Goal: Information Seeking & Learning: Find contact information

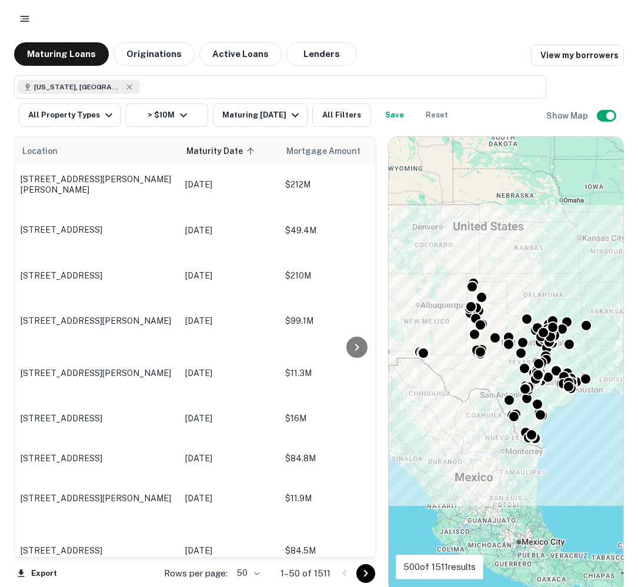
click at [25, 14] on icon "button" at bounding box center [25, 19] width 12 height 12
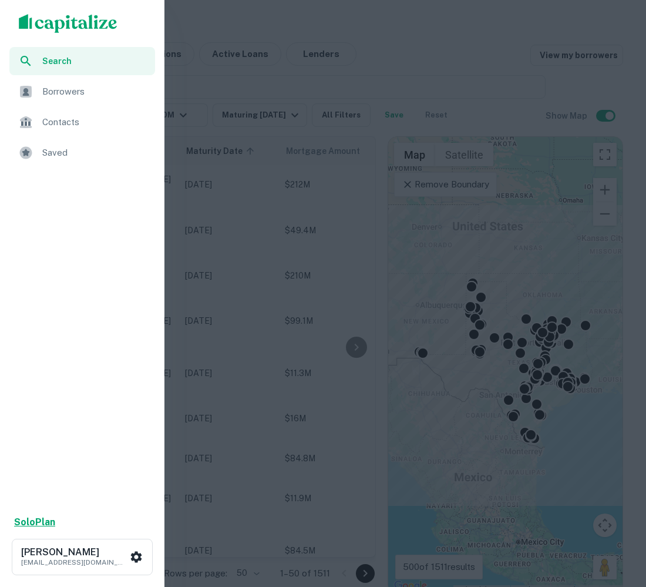
click at [49, 525] on strong "Solo Plan" at bounding box center [34, 522] width 41 height 11
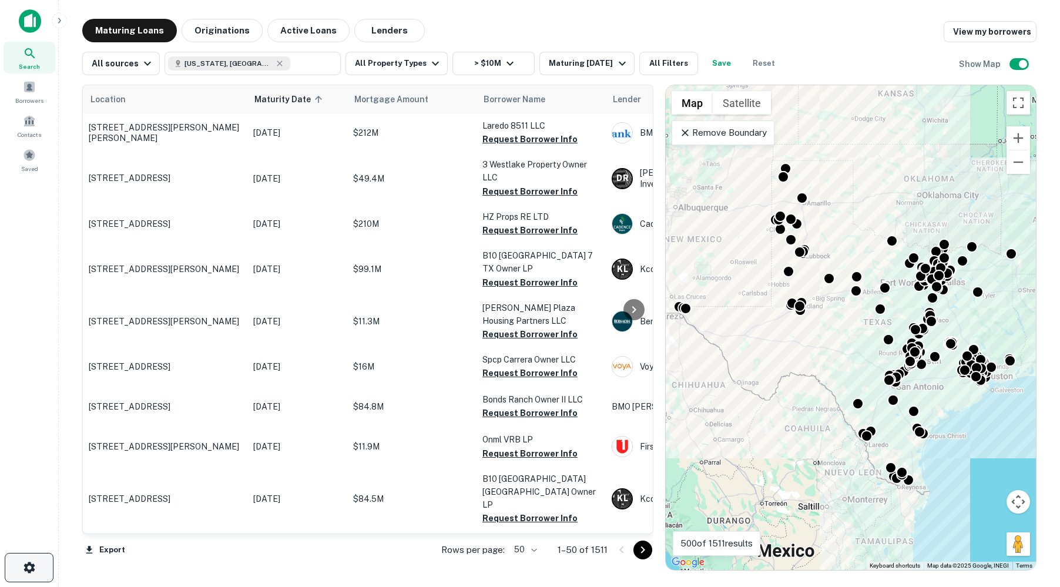
drag, startPoint x: 30, startPoint y: 582, endPoint x: 33, endPoint y: 573, distance: 9.9
click at [30, 581] on div at bounding box center [29, 570] width 58 height 34
click at [33, 572] on icon "button" at bounding box center [29, 568] width 14 height 14
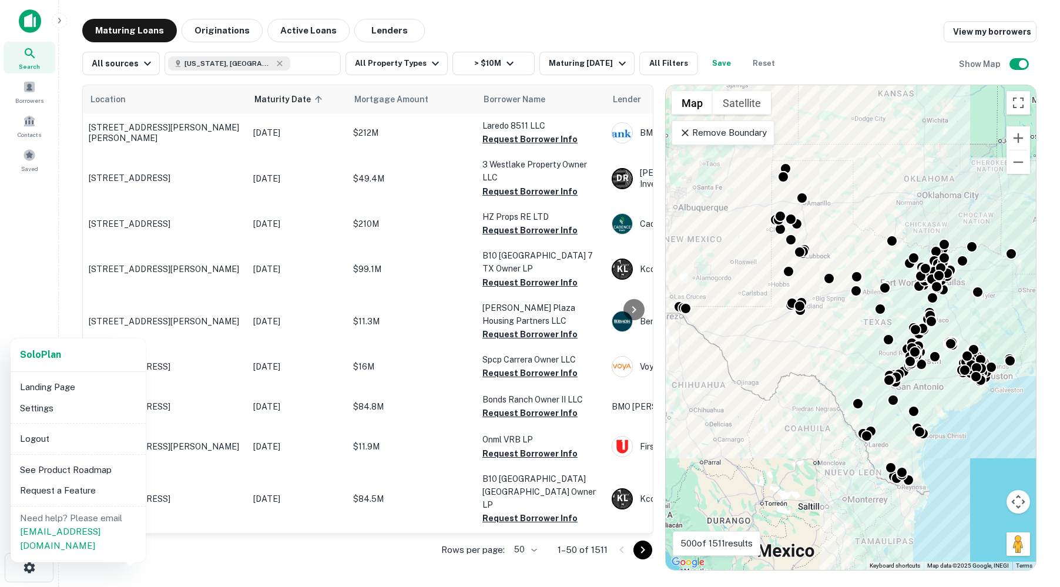
click at [48, 407] on li "Settings" at bounding box center [78, 408] width 126 height 21
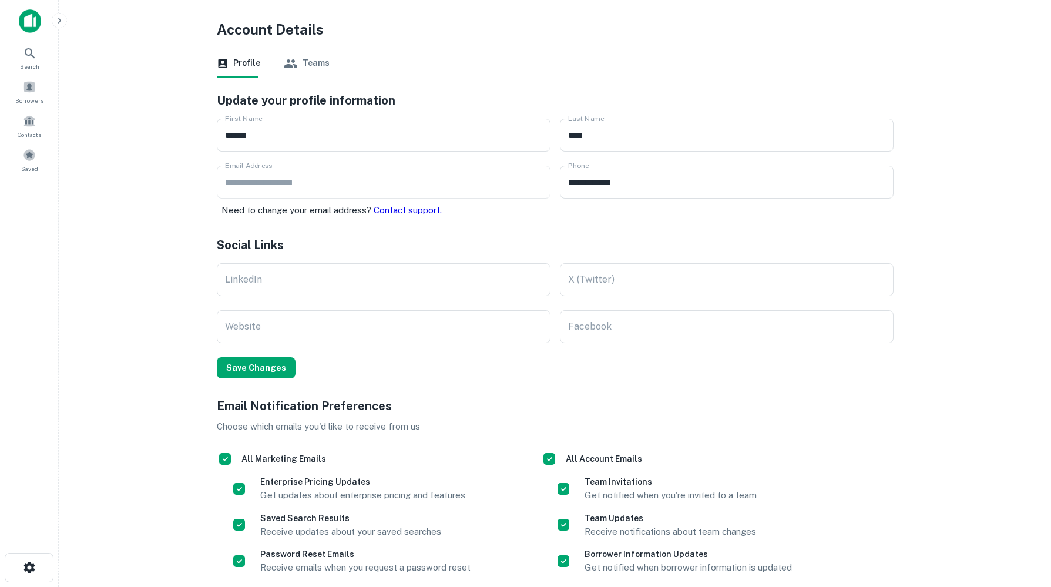
click at [307, 65] on button "Teams" at bounding box center [307, 63] width 46 height 28
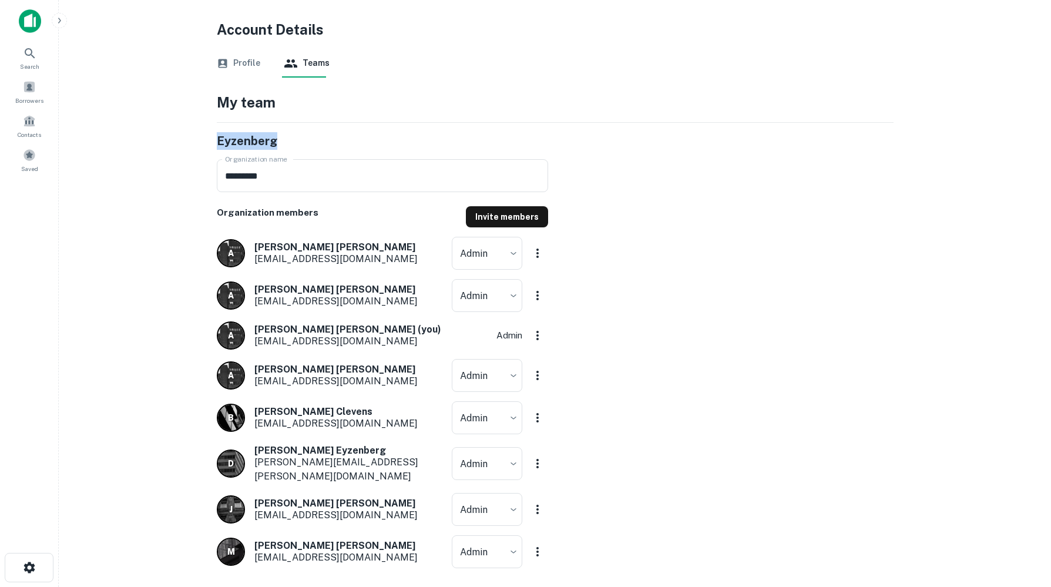
drag, startPoint x: 1049, startPoint y: 110, endPoint x: 1045, endPoint y: 136, distance: 25.6
click at [637, 136] on main "Account Details Profile Teams My team Eyzenberg Organization name ********* Org…" at bounding box center [555, 293] width 992 height 587
click at [234, 60] on button "Profile" at bounding box center [238, 63] width 43 height 28
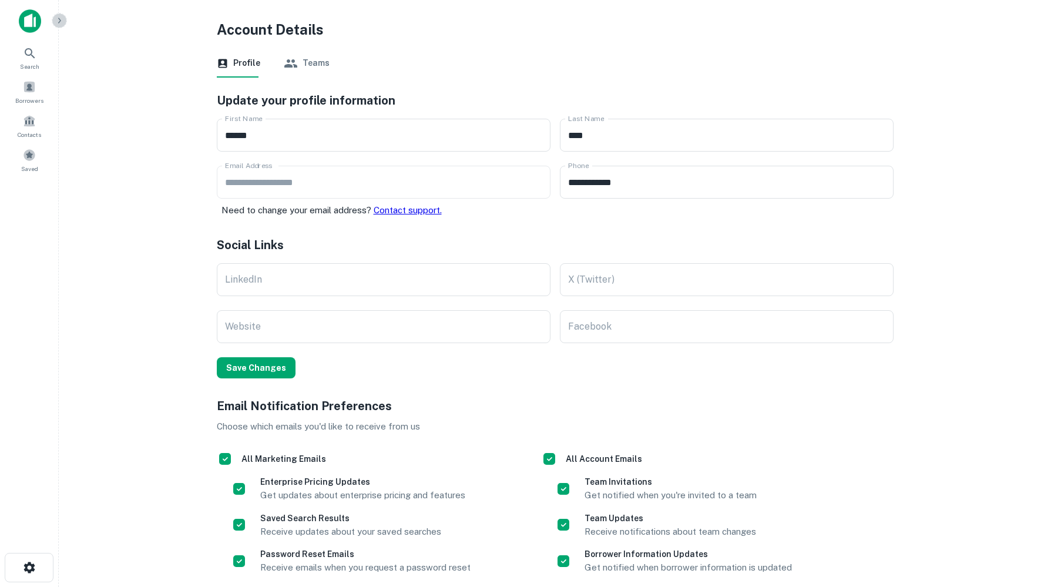
click at [61, 25] on icon "button" at bounding box center [59, 20] width 9 height 9
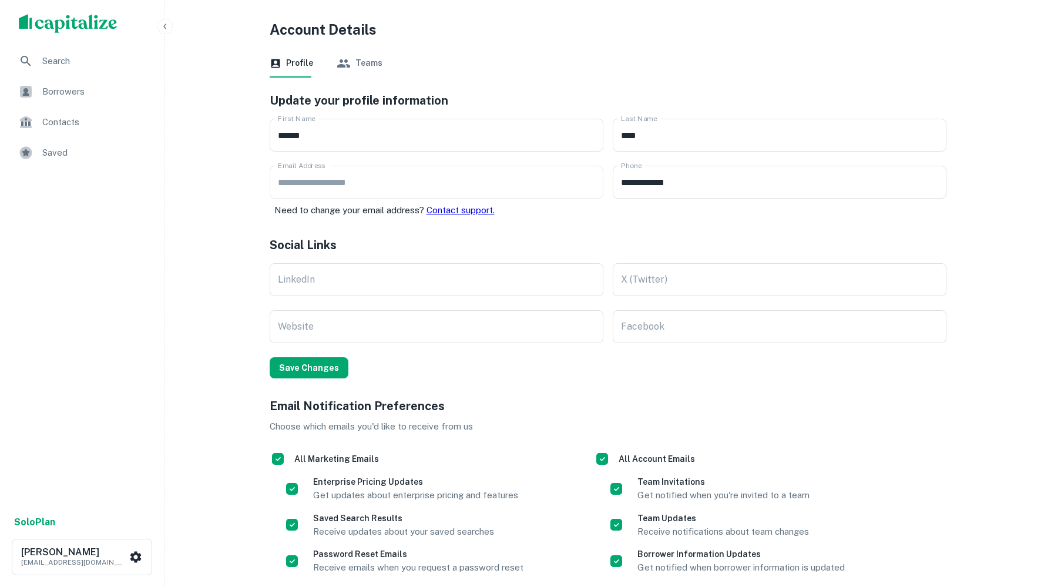
click at [90, 87] on span "Borrowers" at bounding box center [94, 92] width 105 height 14
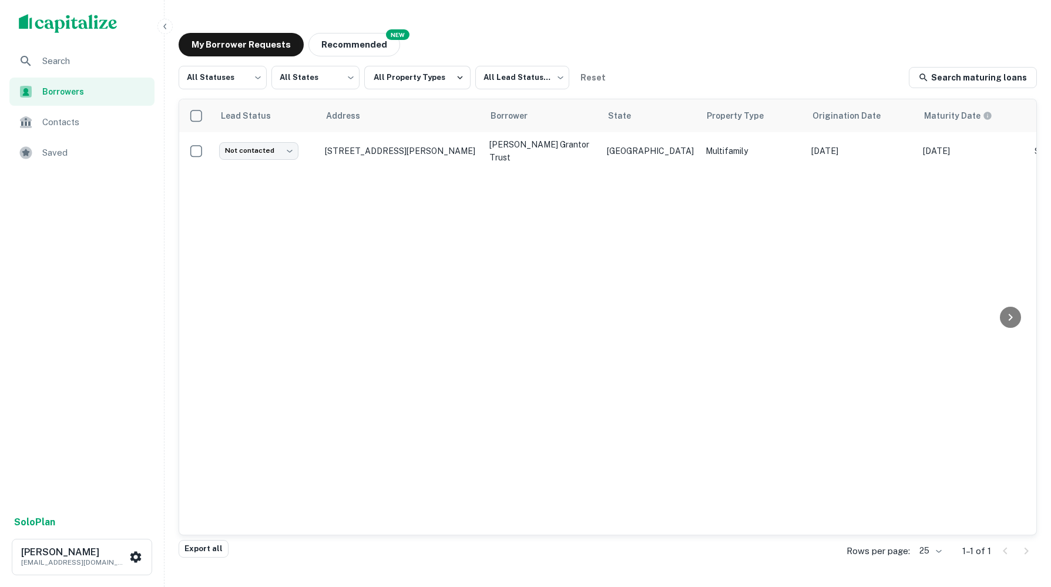
click at [77, 98] on div "Borrowers" at bounding box center [81, 92] width 145 height 28
click at [164, 28] on icon "button" at bounding box center [164, 26] width 9 height 9
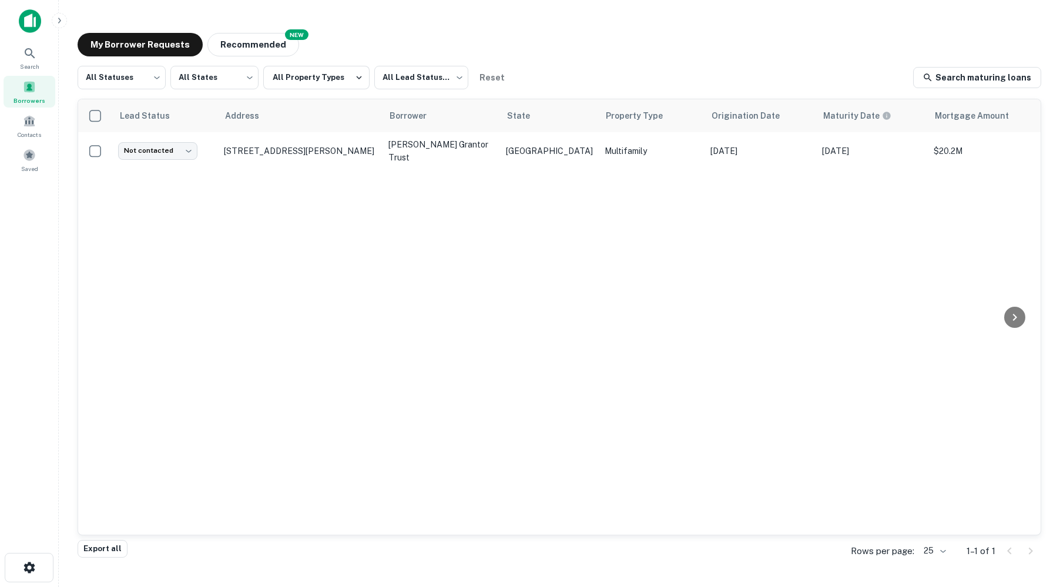
click at [59, 19] on icon "button" at bounding box center [59, 20] width 3 height 5
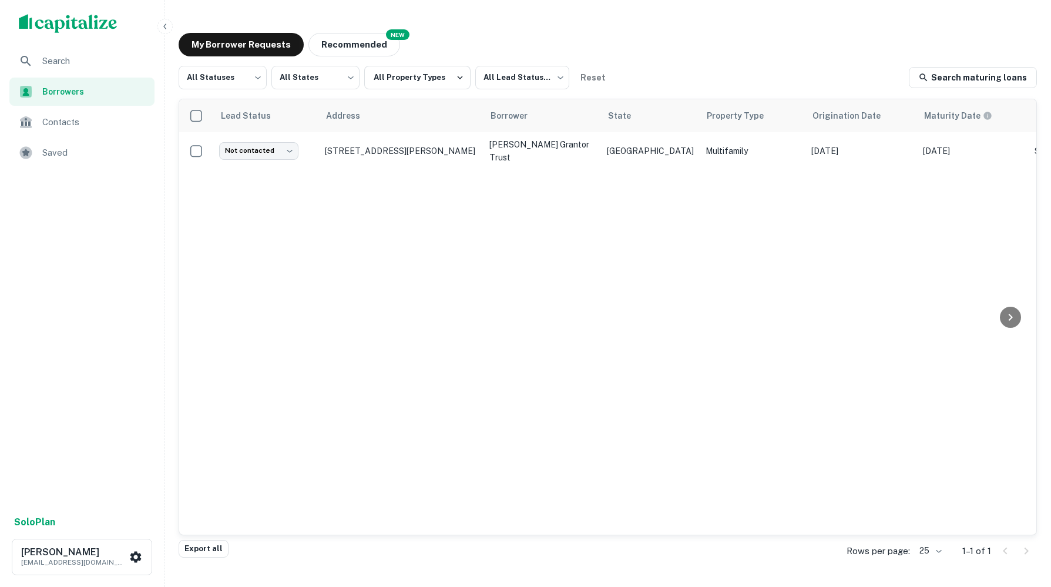
click at [88, 116] on span "Contacts" at bounding box center [94, 122] width 105 height 14
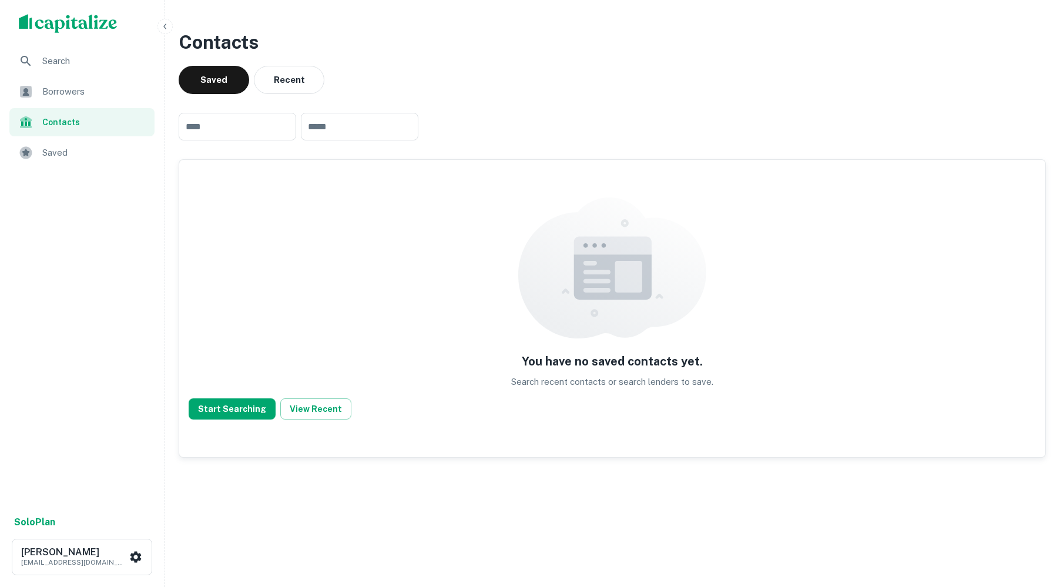
click at [64, 93] on span "Borrowers" at bounding box center [94, 92] width 105 height 14
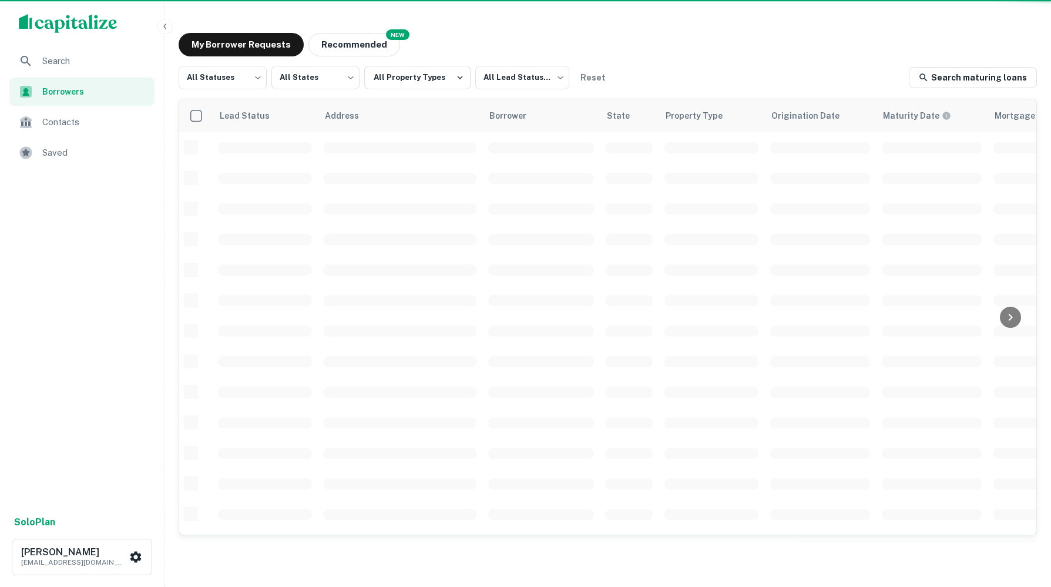
click at [65, 64] on span "Search" at bounding box center [94, 61] width 105 height 14
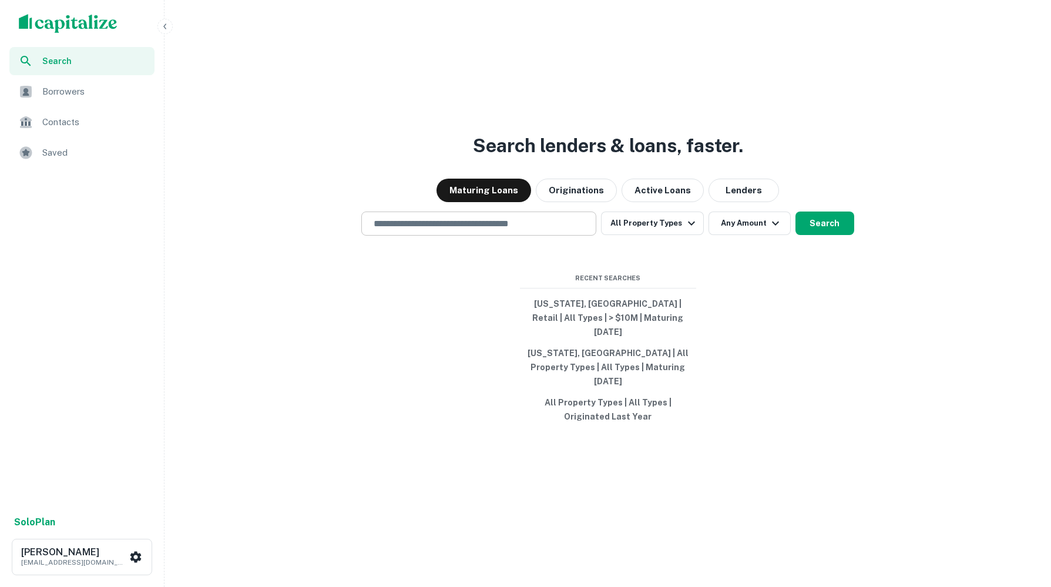
click at [401, 230] on input "text" at bounding box center [479, 224] width 224 height 14
click at [519, 230] on input "text" at bounding box center [479, 224] width 224 height 14
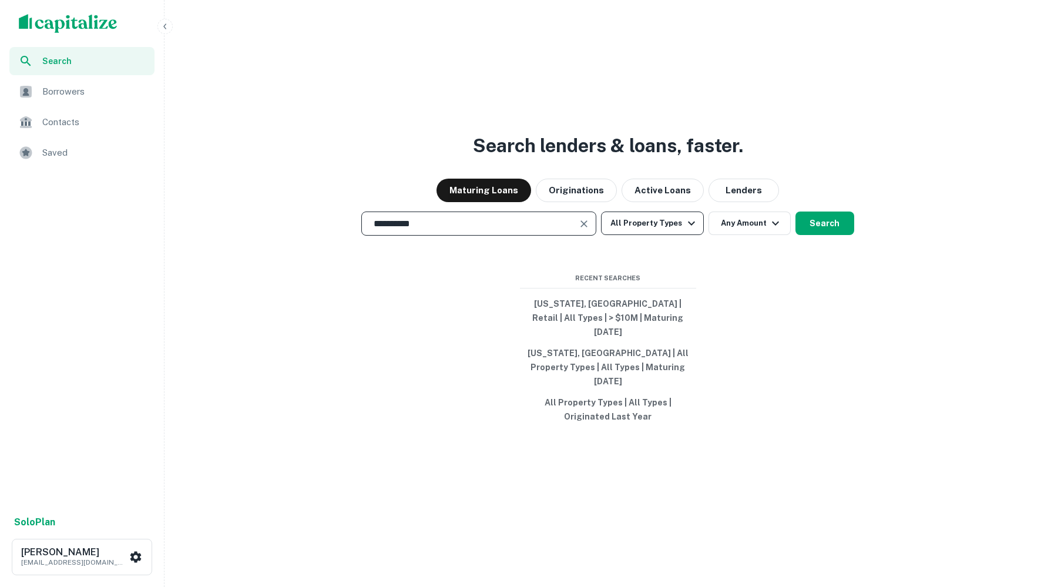
type input "**********"
click at [646, 235] on button "All Property Types" at bounding box center [652, 224] width 102 height 24
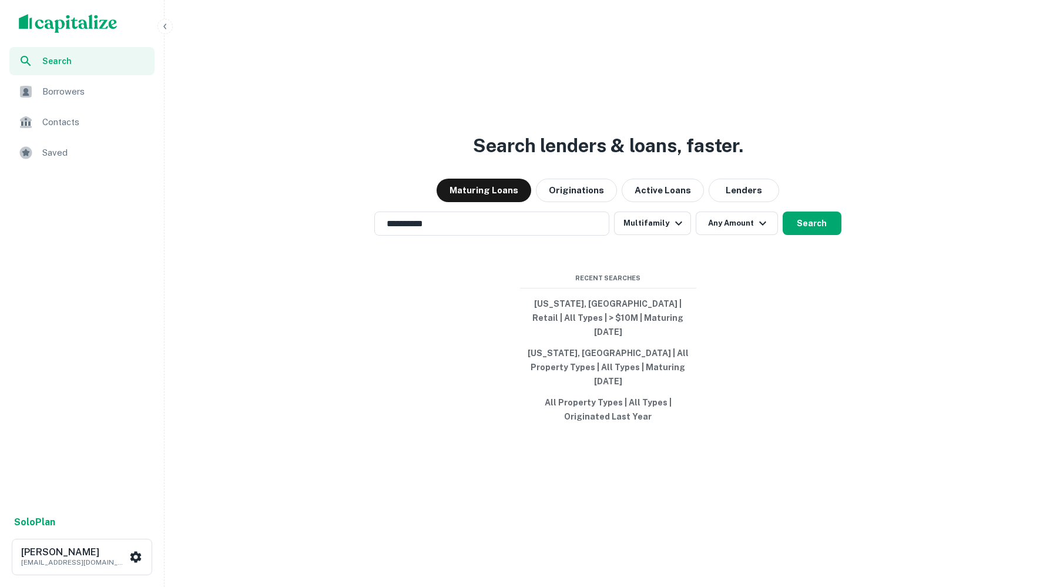
click at [742, 586] on div at bounding box center [525, 587] width 1051 height 0
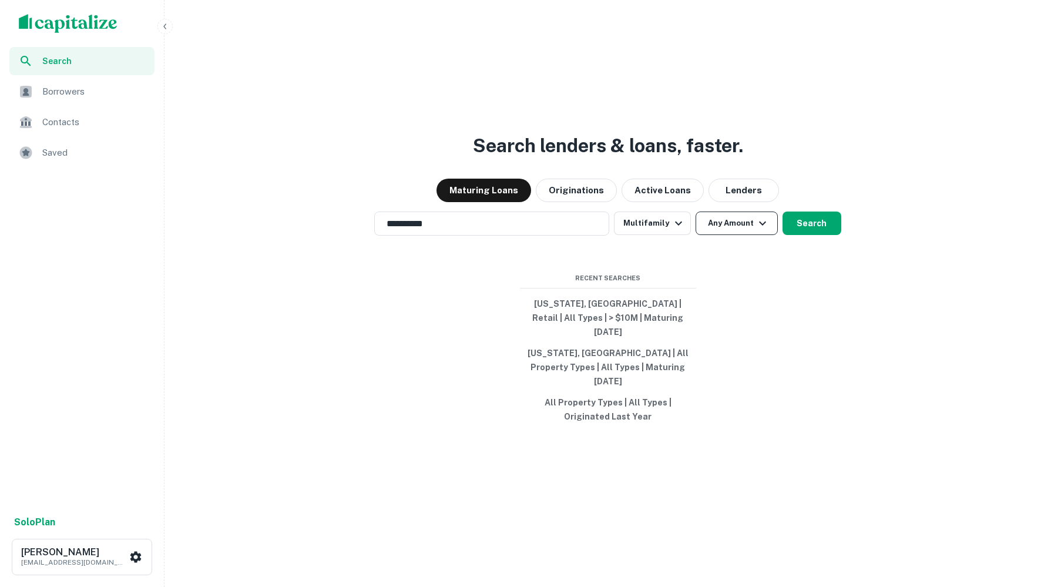
click at [749, 235] on button "Any Amount" at bounding box center [737, 224] width 82 height 24
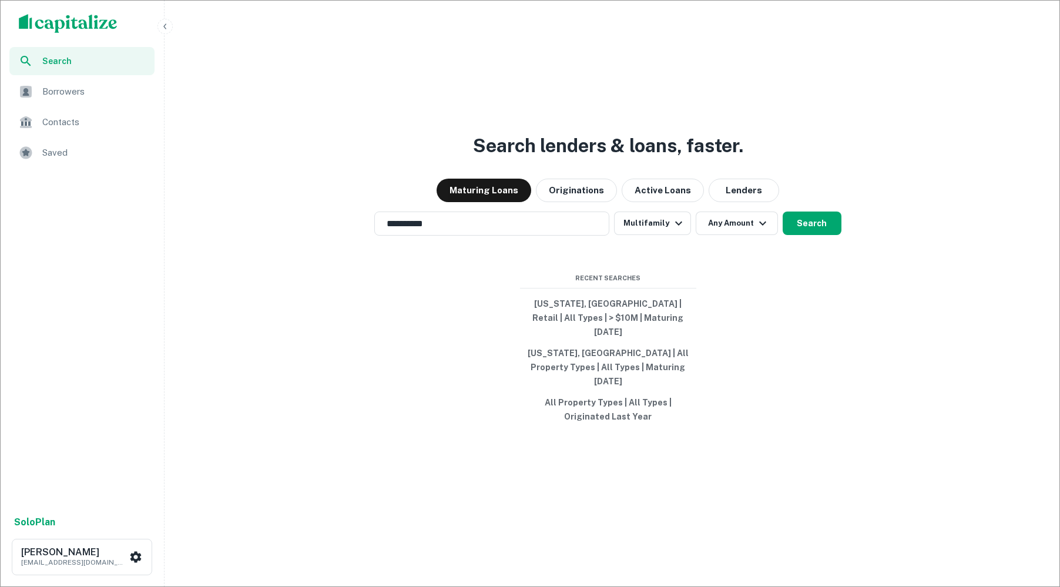
type input "********"
click at [809, 586] on div at bounding box center [525, 587] width 1051 height 0
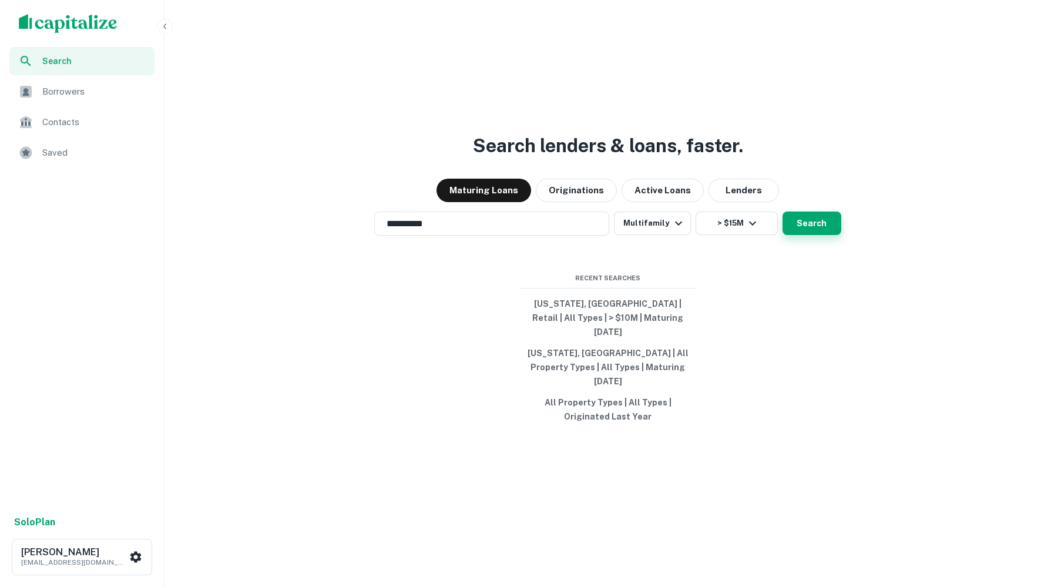
click at [814, 234] on button "Search" at bounding box center [812, 224] width 59 height 24
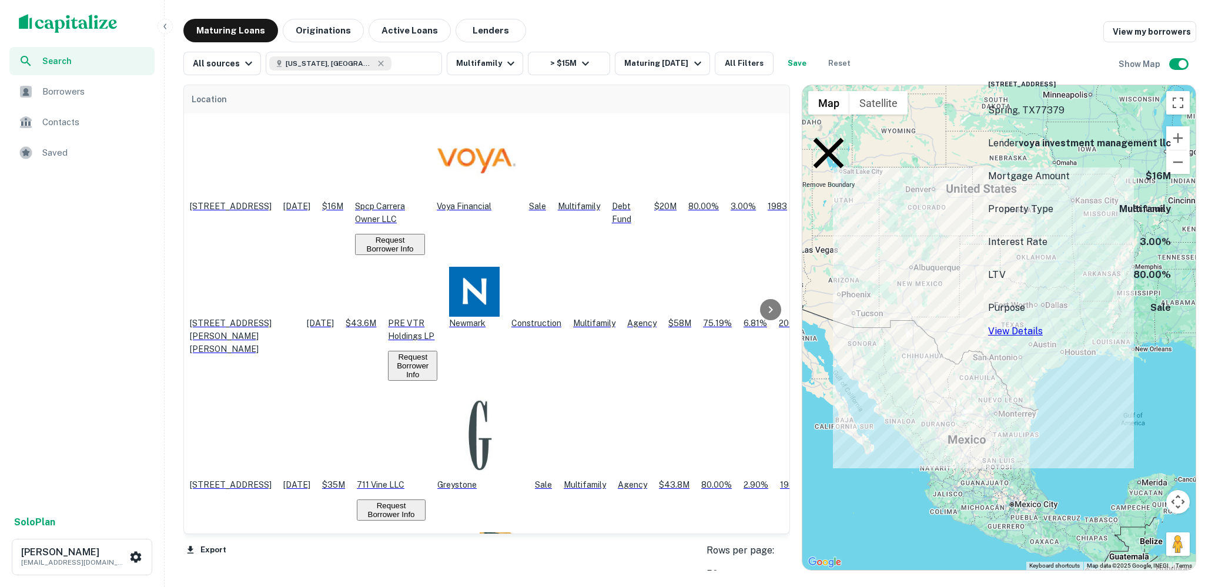
click at [425, 234] on button "Request Borrower Info" at bounding box center [390, 244] width 70 height 21
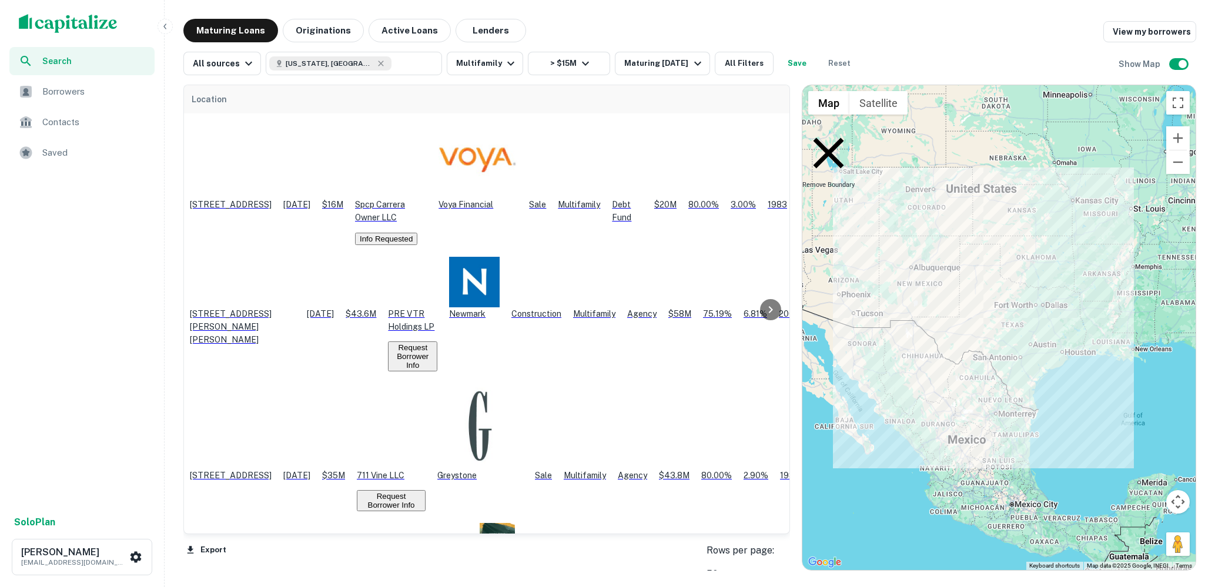
click at [648, 31] on div "Maturing Loans Originations Active Loans Lenders View my borrowers" at bounding box center [689, 31] width 1012 height 24
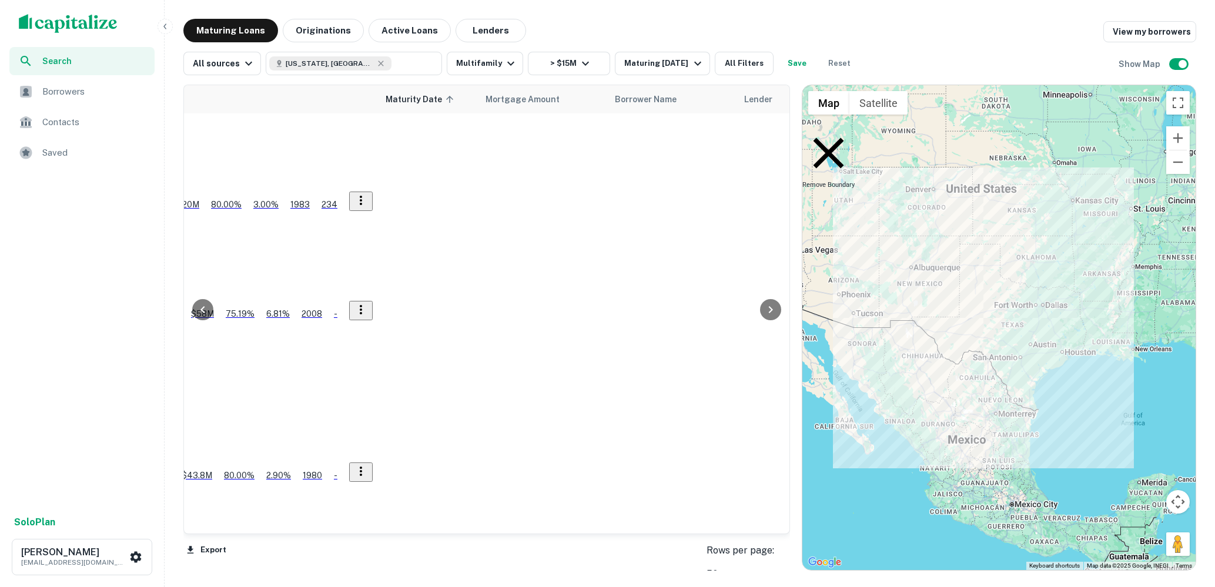
click at [1051, 101] on div "Lender Type" at bounding box center [1113, 99] width 92 height 14
click at [948, 106] on span "Purpose" at bounding box center [964, 99] width 33 height 14
click at [948, 96] on span "Purpose" at bounding box center [964, 99] width 33 height 14
click at [932, 98] on icon at bounding box center [938, 99] width 12 height 14
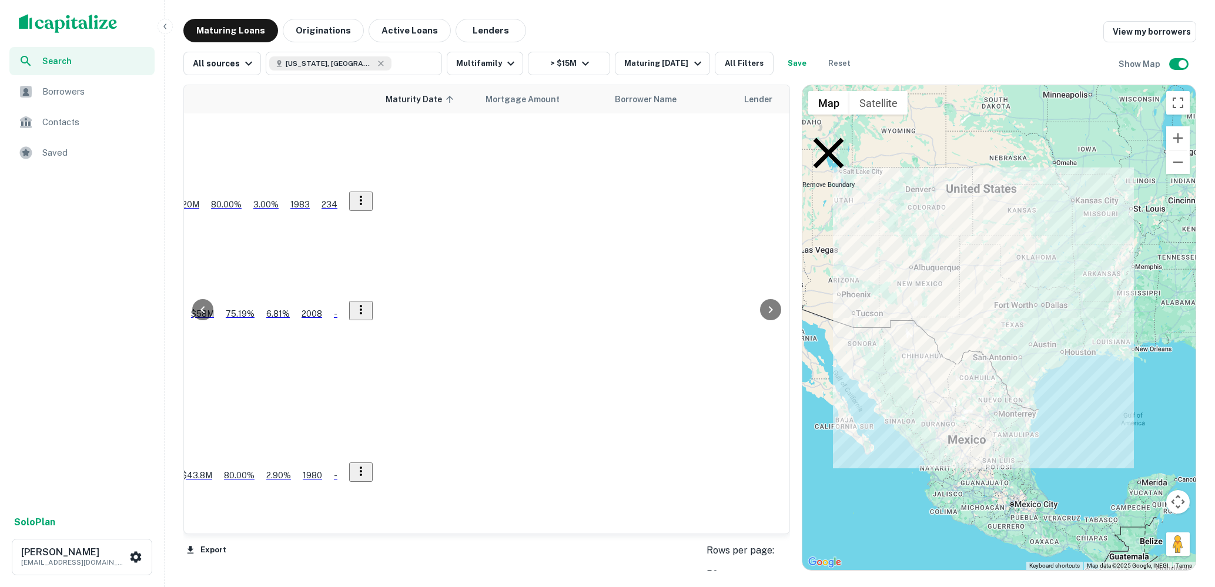
click at [948, 97] on span "Purpose" at bounding box center [964, 99] width 33 height 14
click at [747, 69] on button "All Filters" at bounding box center [744, 64] width 59 height 24
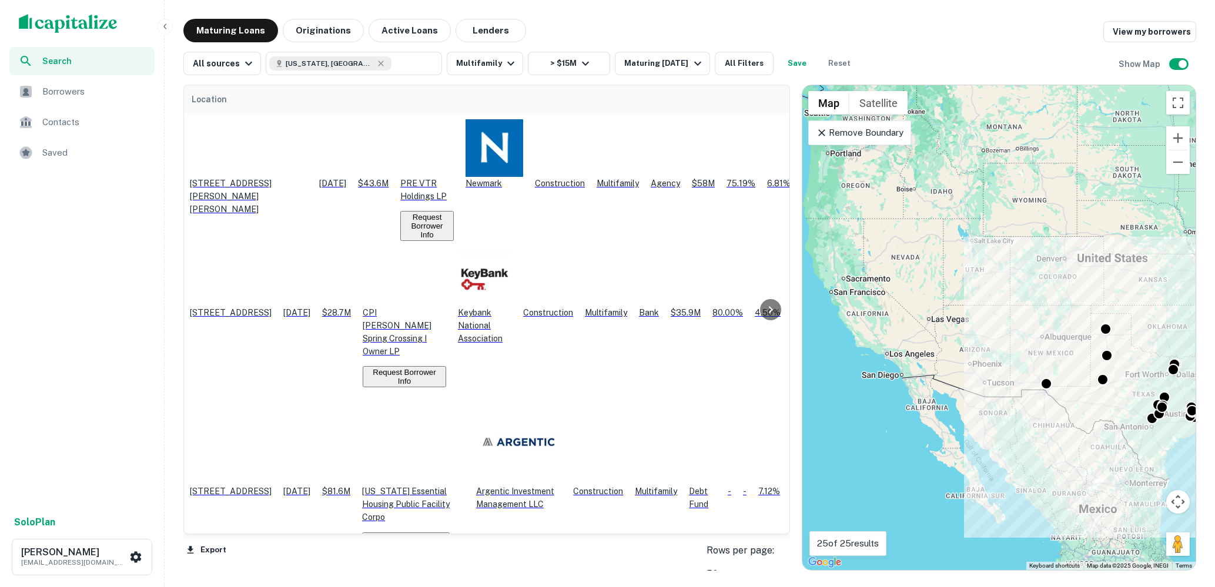
drag, startPoint x: 886, startPoint y: 266, endPoint x: 1020, endPoint y: 336, distance: 151.1
click at [1020, 336] on div "To activate drag with keyboard, press Alt + Enter. Once in keyboard drag state,…" at bounding box center [998, 327] width 393 height 485
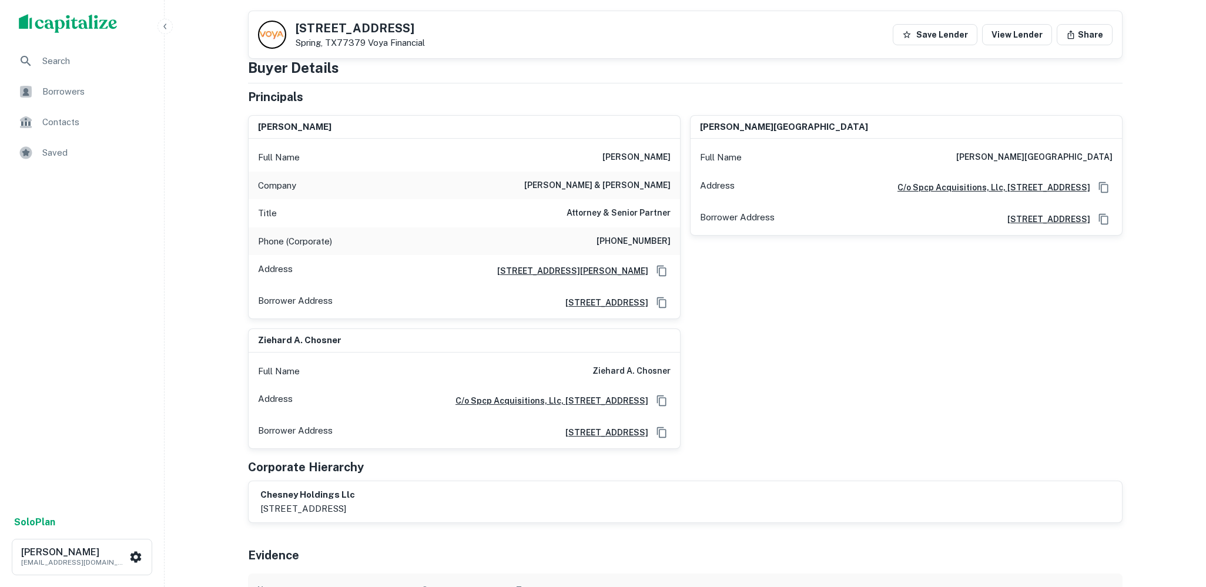
scroll to position [53, 0]
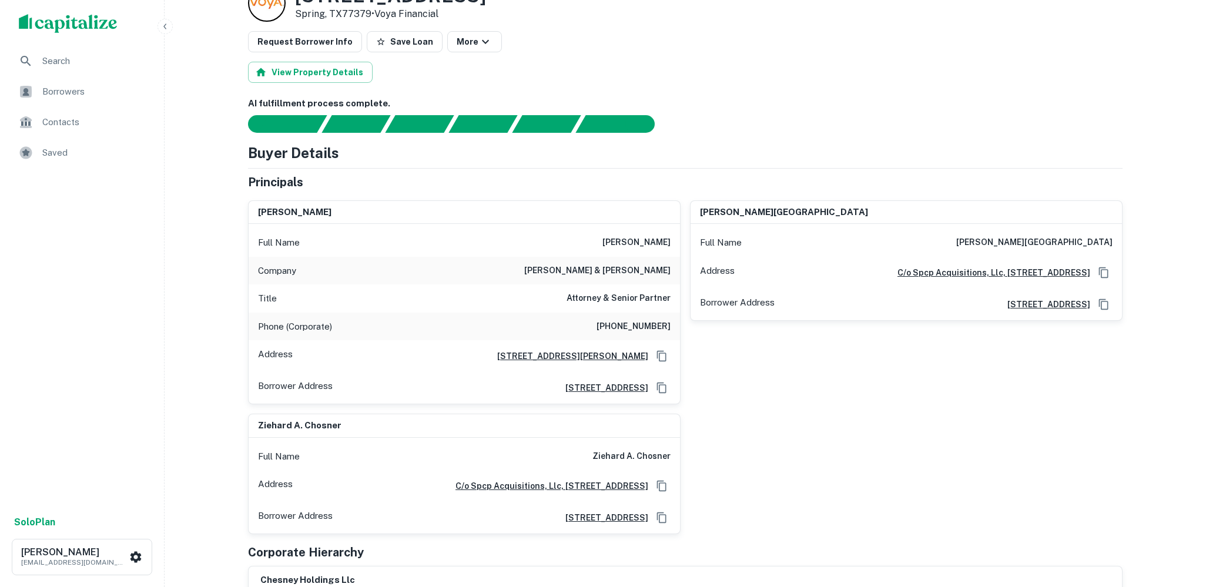
drag, startPoint x: 593, startPoint y: 241, endPoint x: 670, endPoint y: 243, distance: 77.6
click at [670, 243] on div "Full Name richard e. chesney" at bounding box center [464, 243] width 431 height 28
copy h6 "richard e. chesney"
drag, startPoint x: 646, startPoint y: 455, endPoint x: 592, endPoint y: 456, distance: 54.7
click at [591, 457] on div "Full Name ziehard a. chosner" at bounding box center [464, 456] width 431 height 28
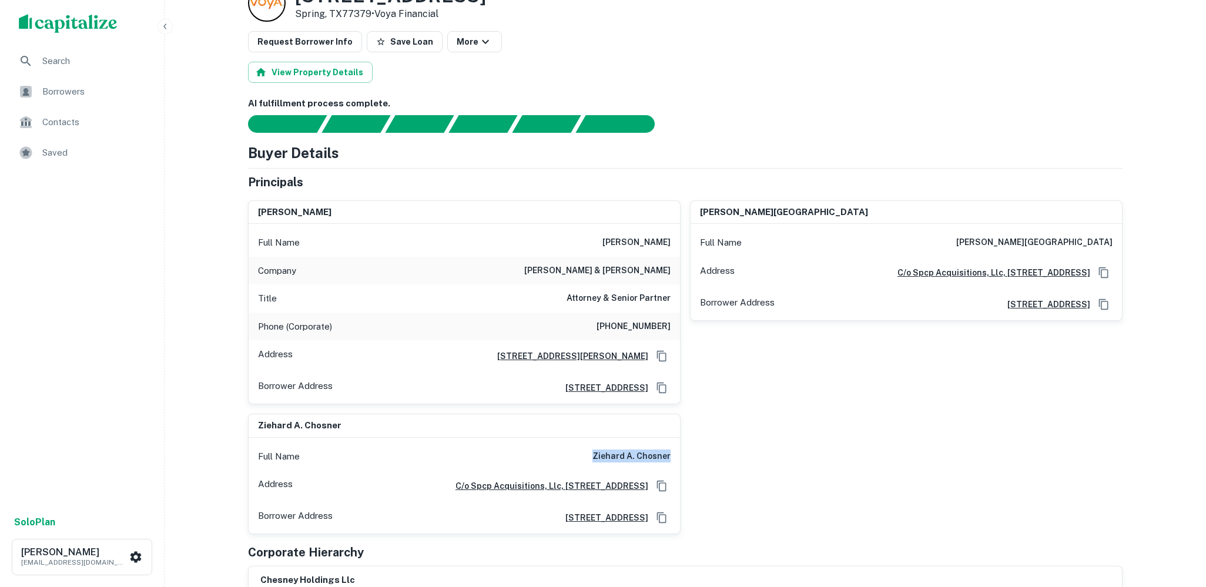
copy h6 "ziehard a. chosner"
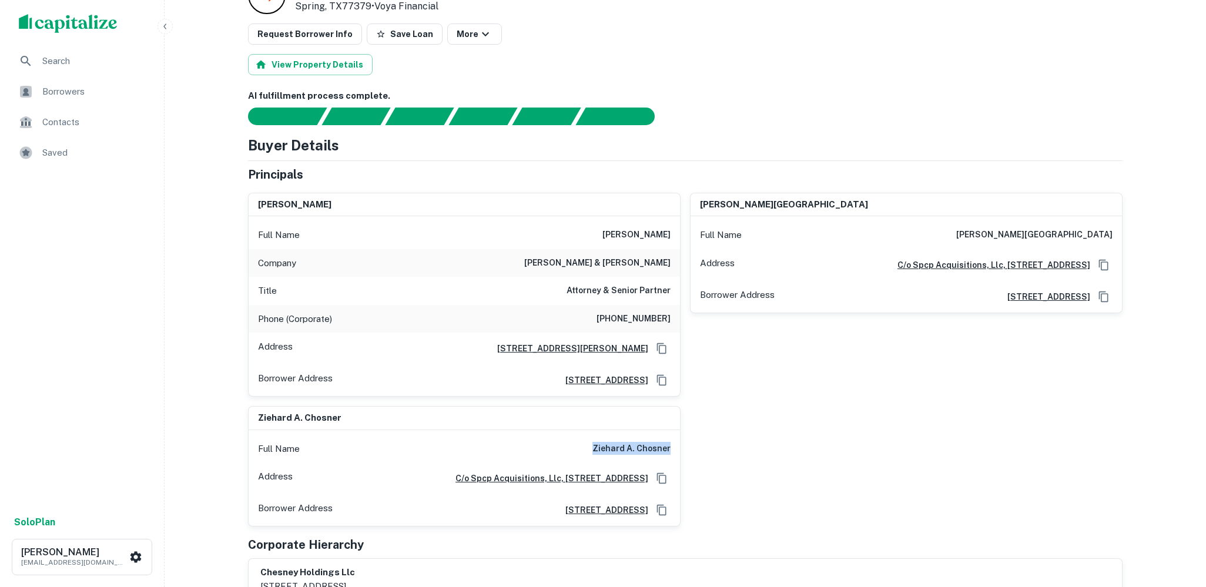
scroll to position [92, 0]
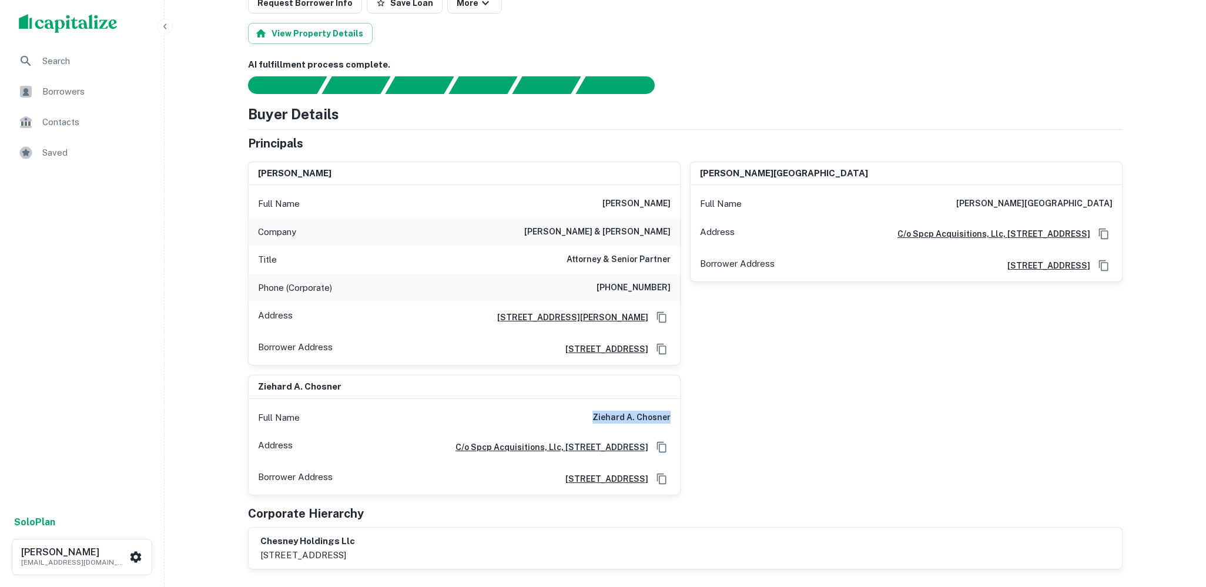
drag, startPoint x: 673, startPoint y: 203, endPoint x: 595, endPoint y: 202, distance: 77.6
click at [595, 202] on div "Full Name richard e. chesney" at bounding box center [464, 204] width 431 height 28
copy h6 "richard e. chesney"
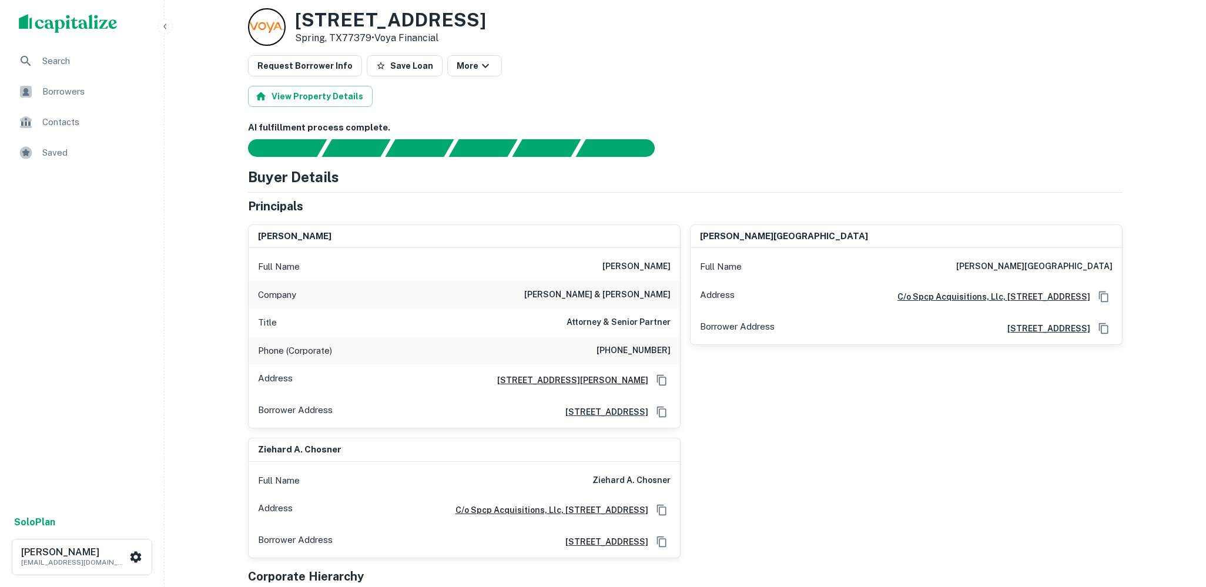
scroll to position [15, 0]
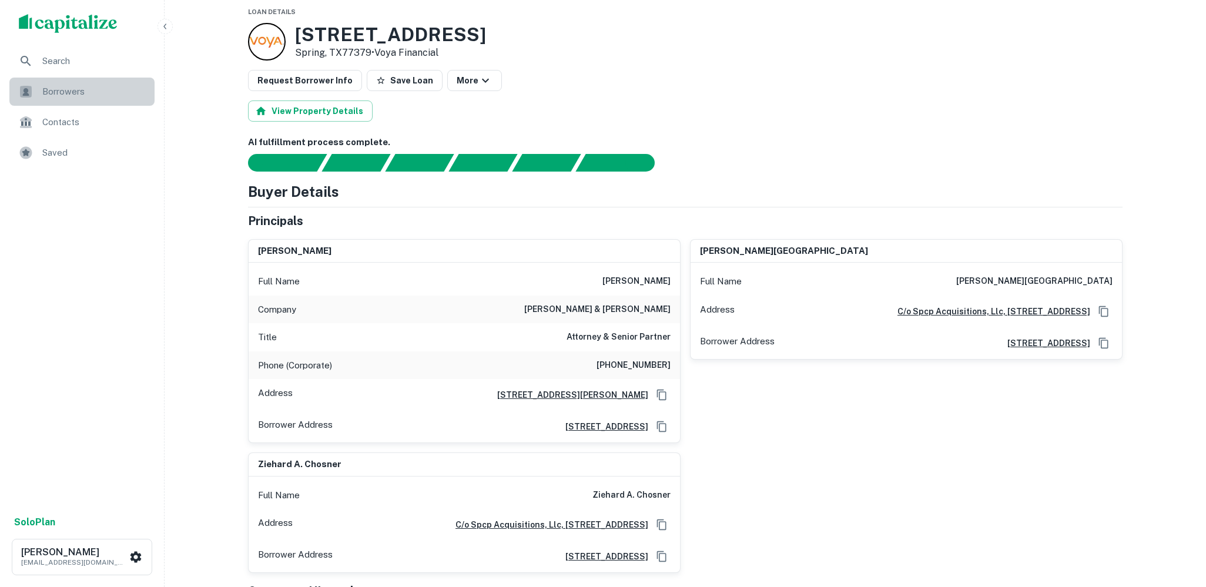
click at [96, 87] on span "Borrowers" at bounding box center [94, 92] width 105 height 14
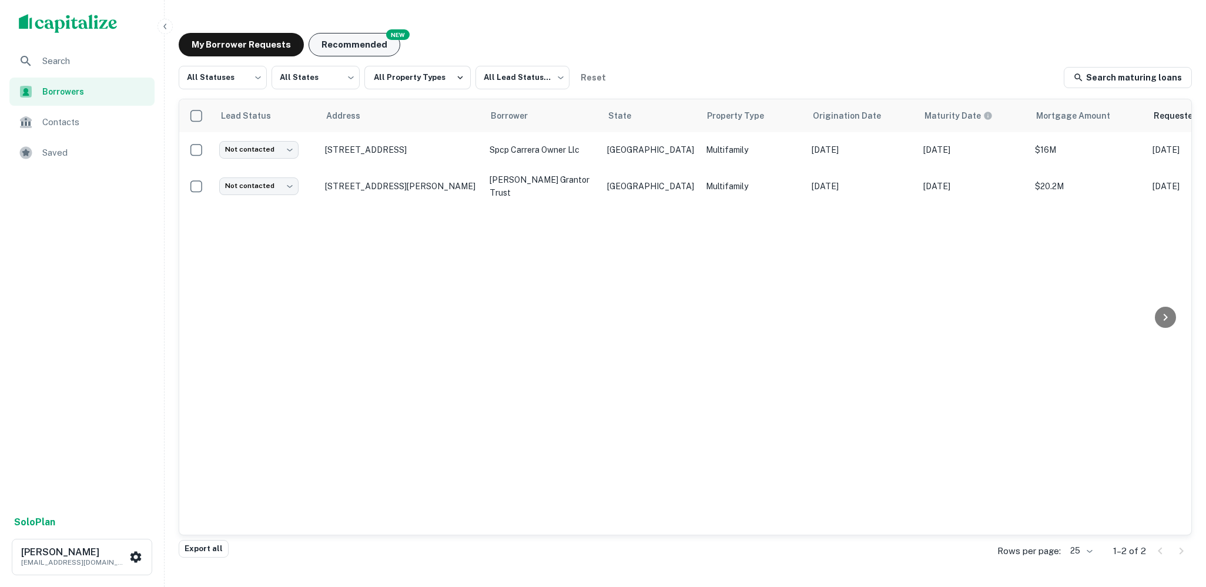
click at [377, 52] on button "Recommended" at bounding box center [355, 45] width 92 height 24
